Goal: Task Accomplishment & Management: Manage account settings

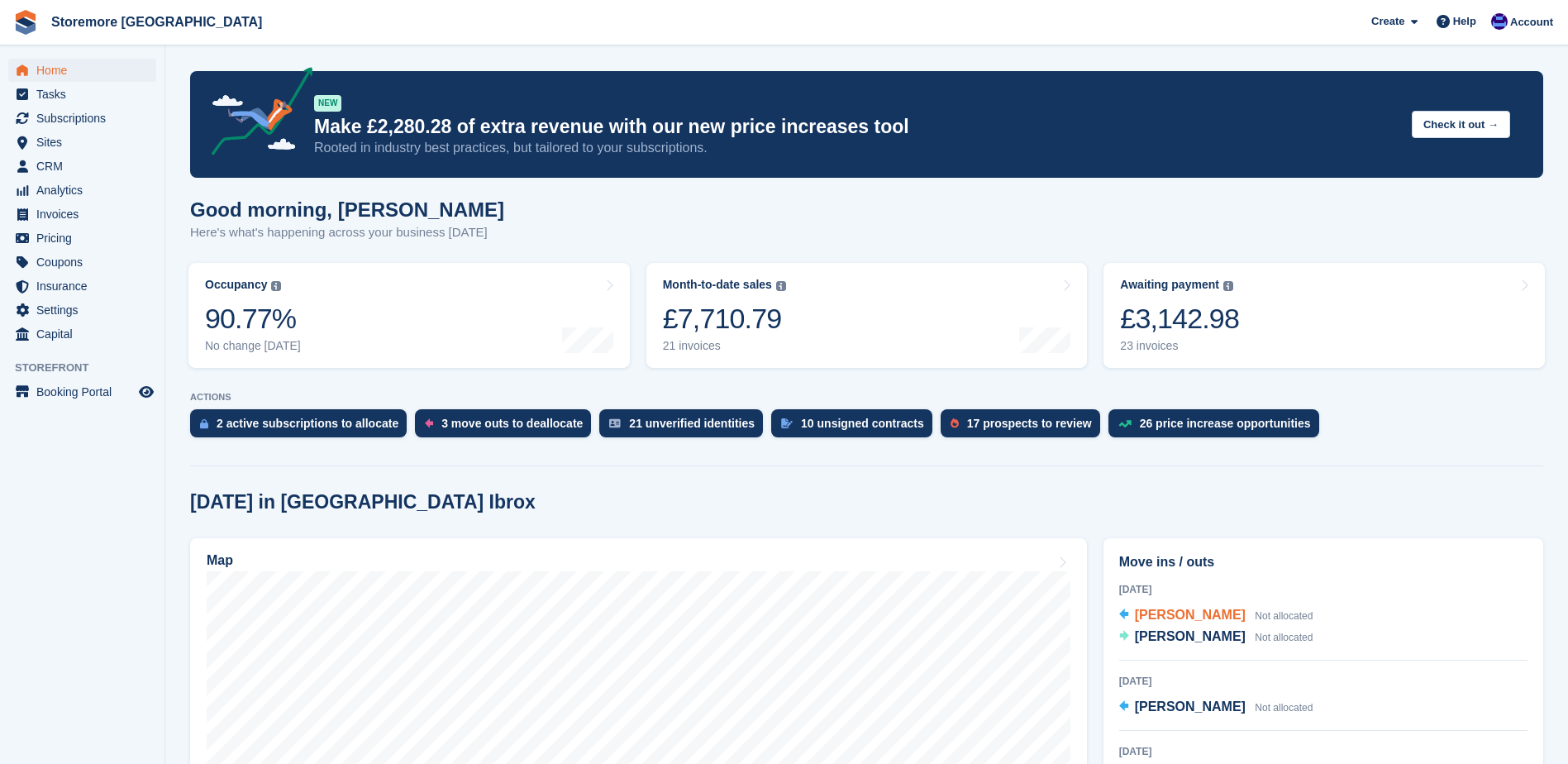
click at [1180, 621] on span "James Smith" at bounding box center [1191, 615] width 111 height 14
click at [1186, 637] on span "[PERSON_NAME]" at bounding box center [1191, 636] width 111 height 14
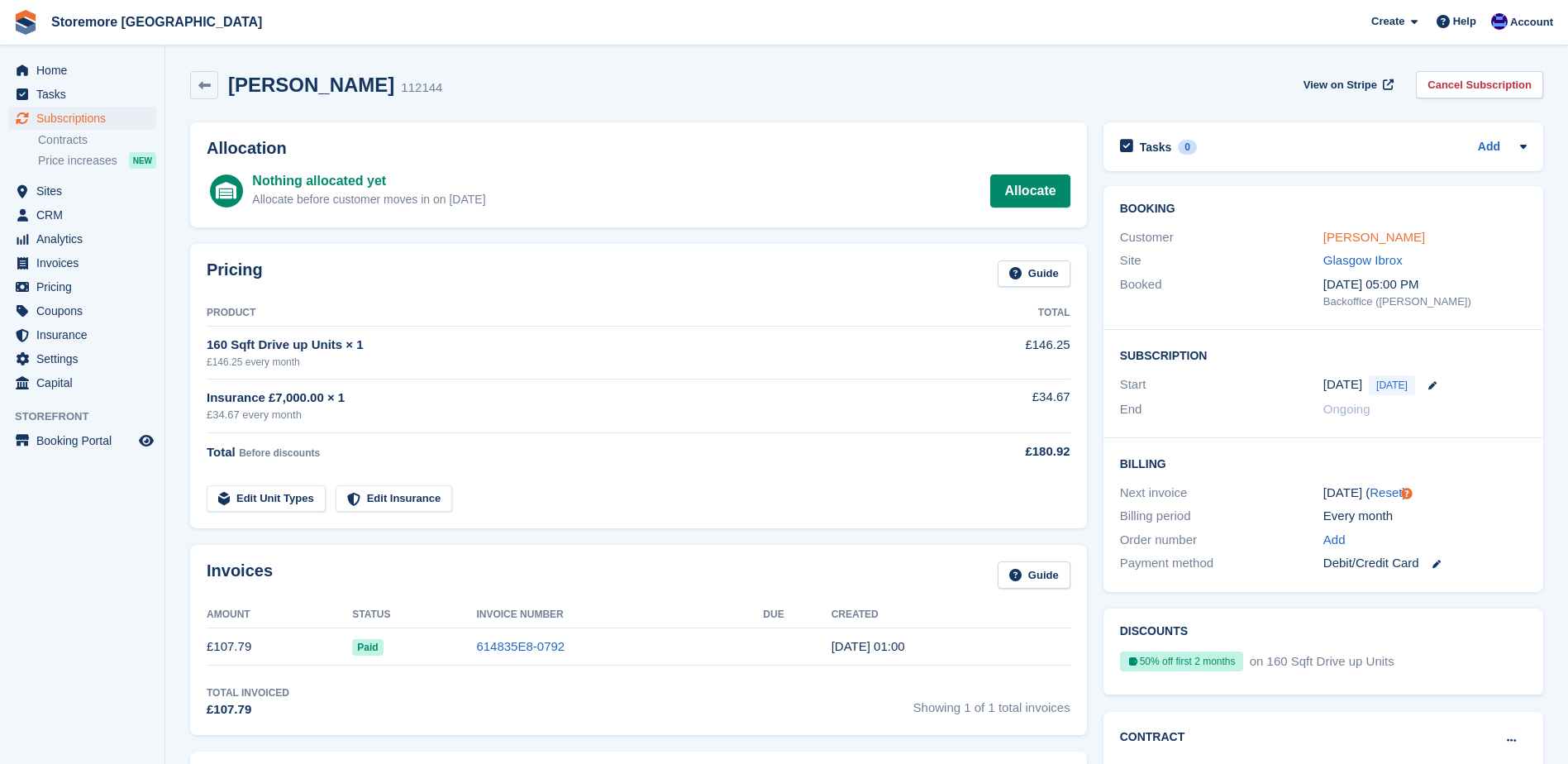
click at [1353, 234] on link "[PERSON_NAME]" at bounding box center [1374, 236] width 102 height 14
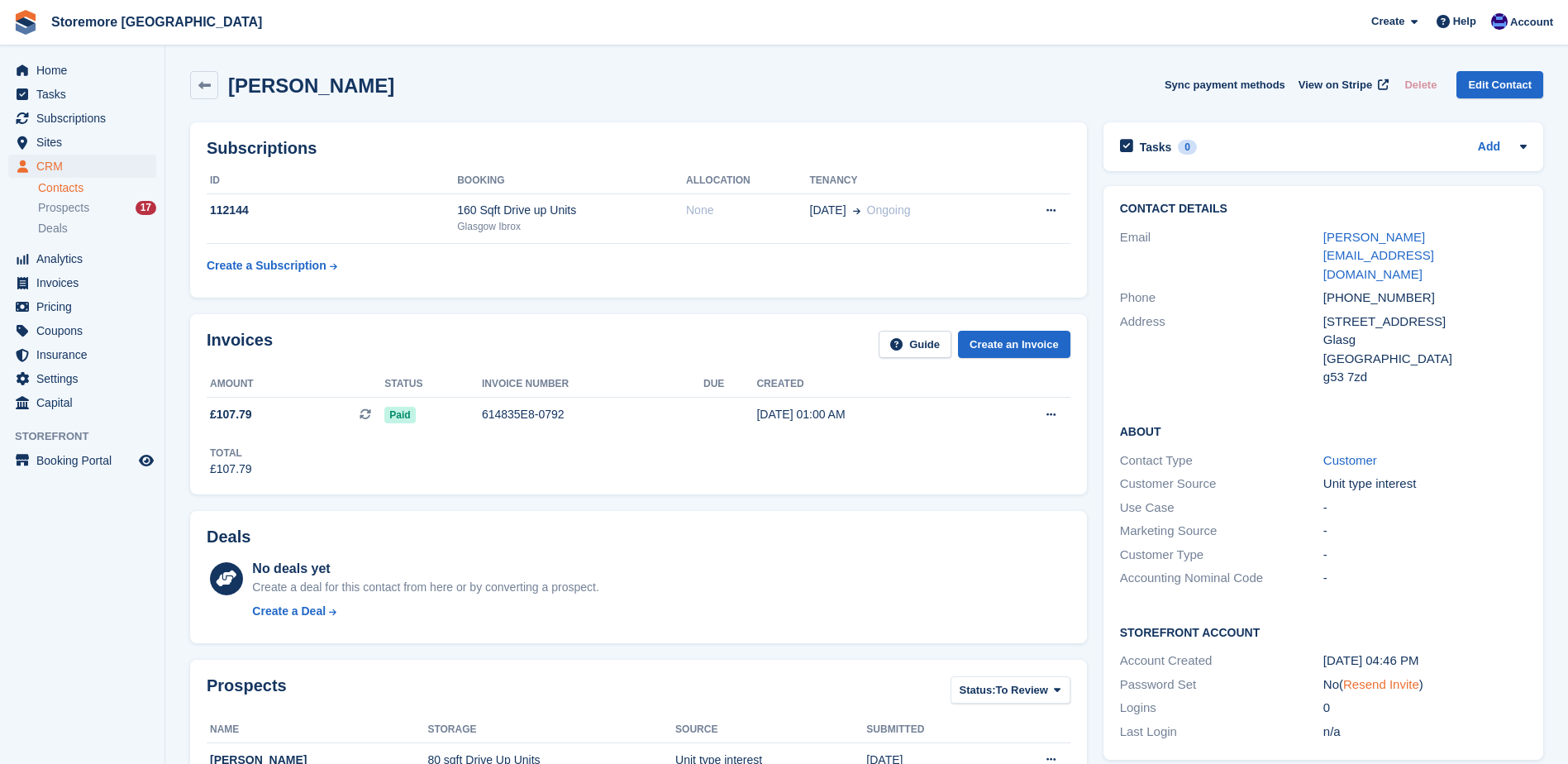
click at [1381, 677] on link "Resend Invite" at bounding box center [1381, 684] width 76 height 14
